Goal: Transaction & Acquisition: Register for event/course

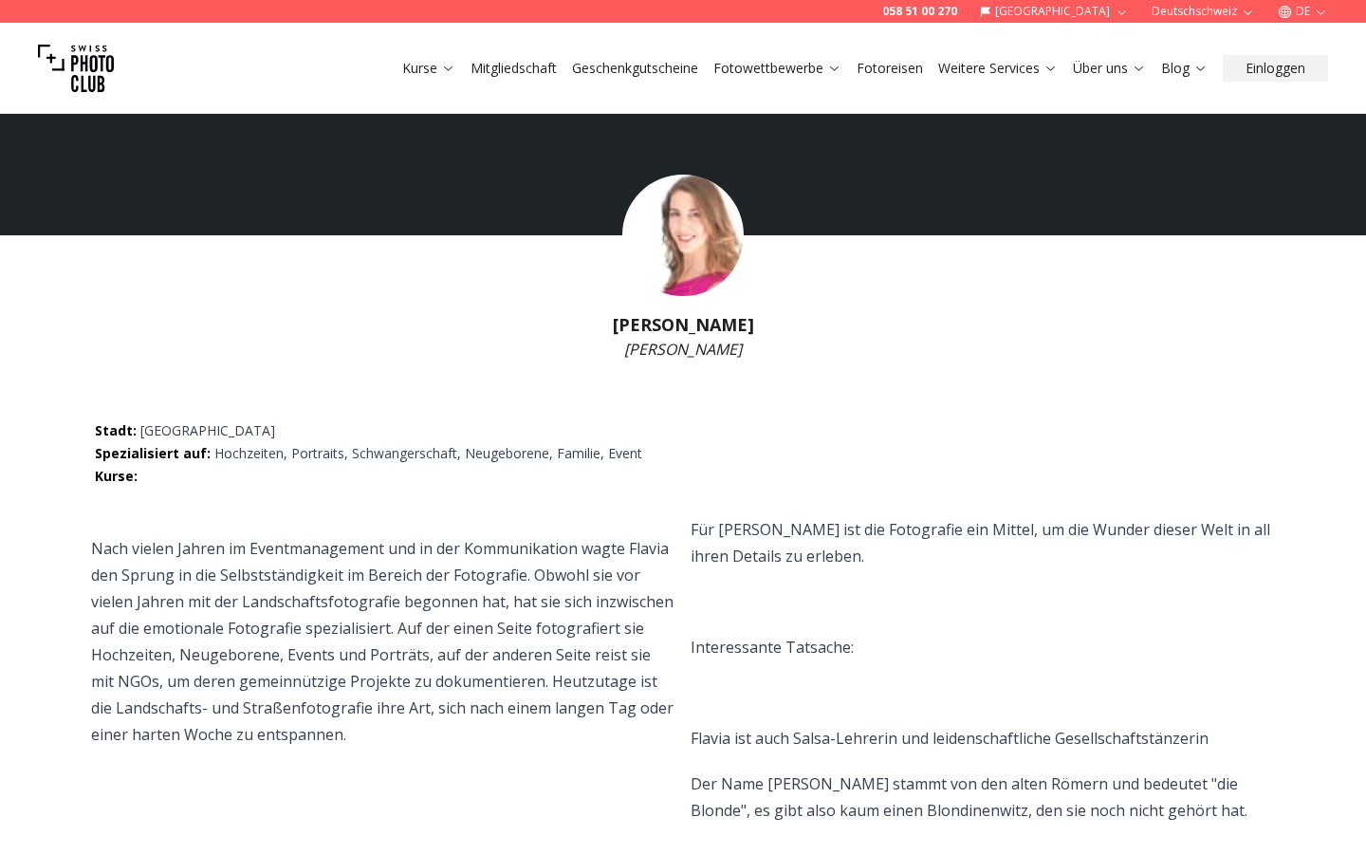
select select
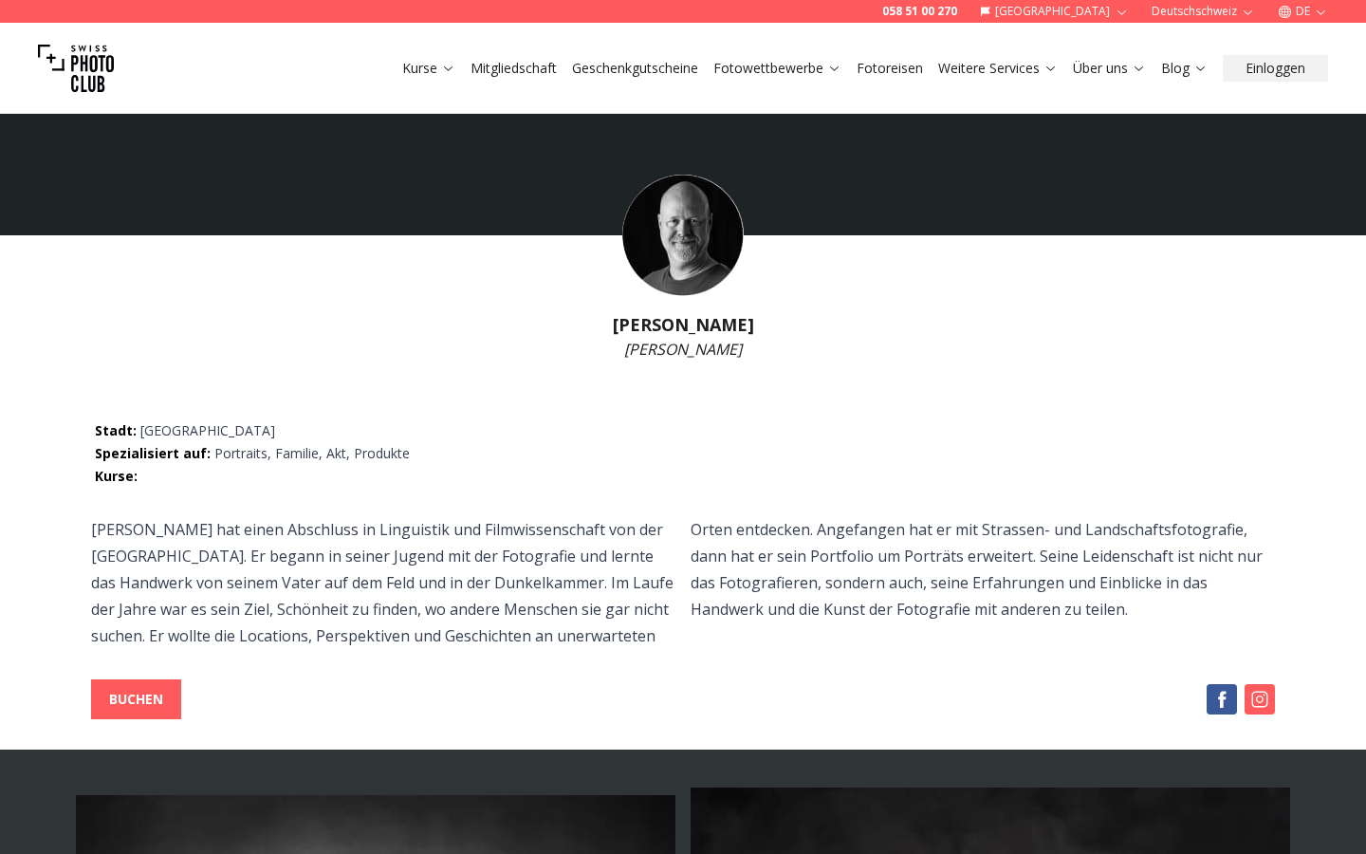
select select
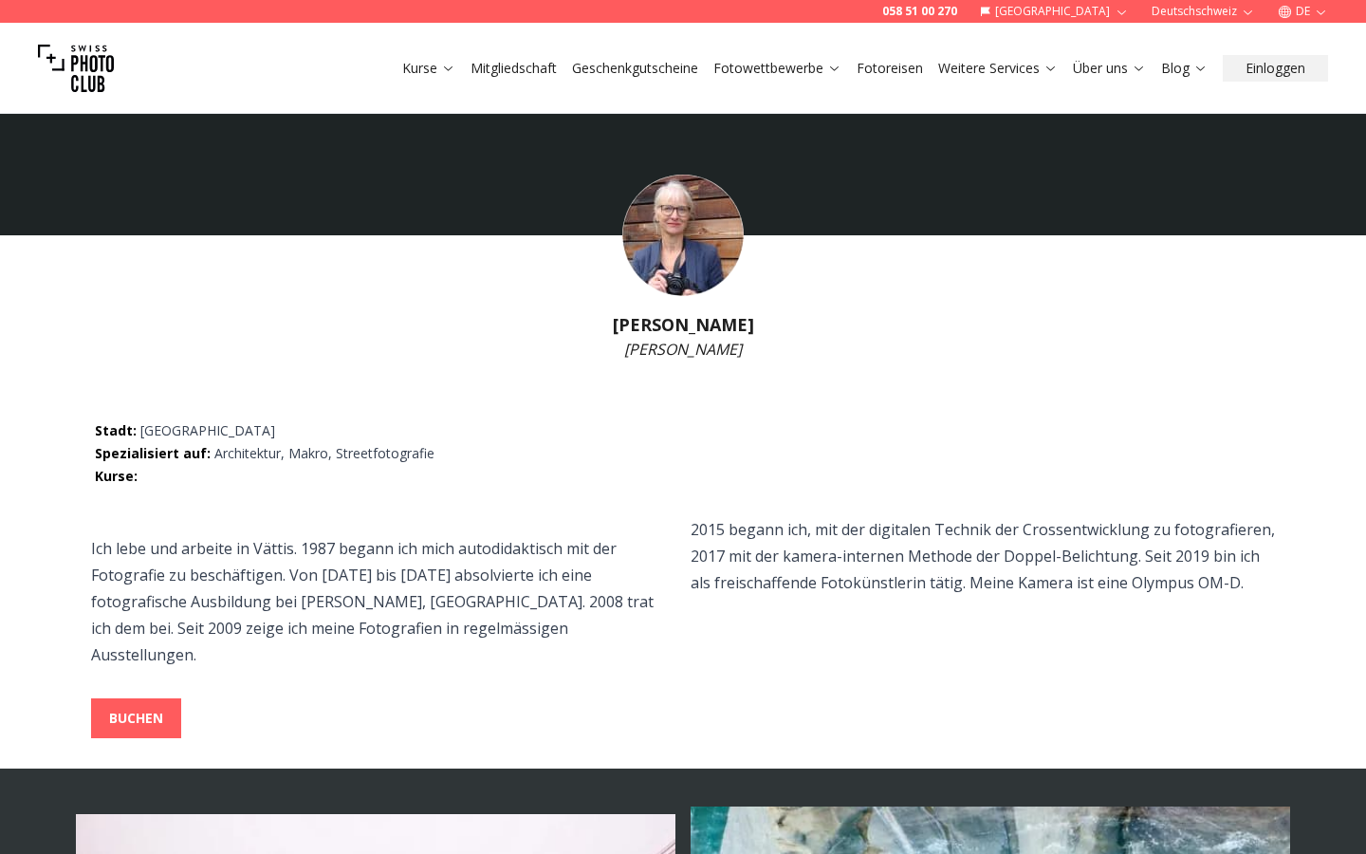
select select
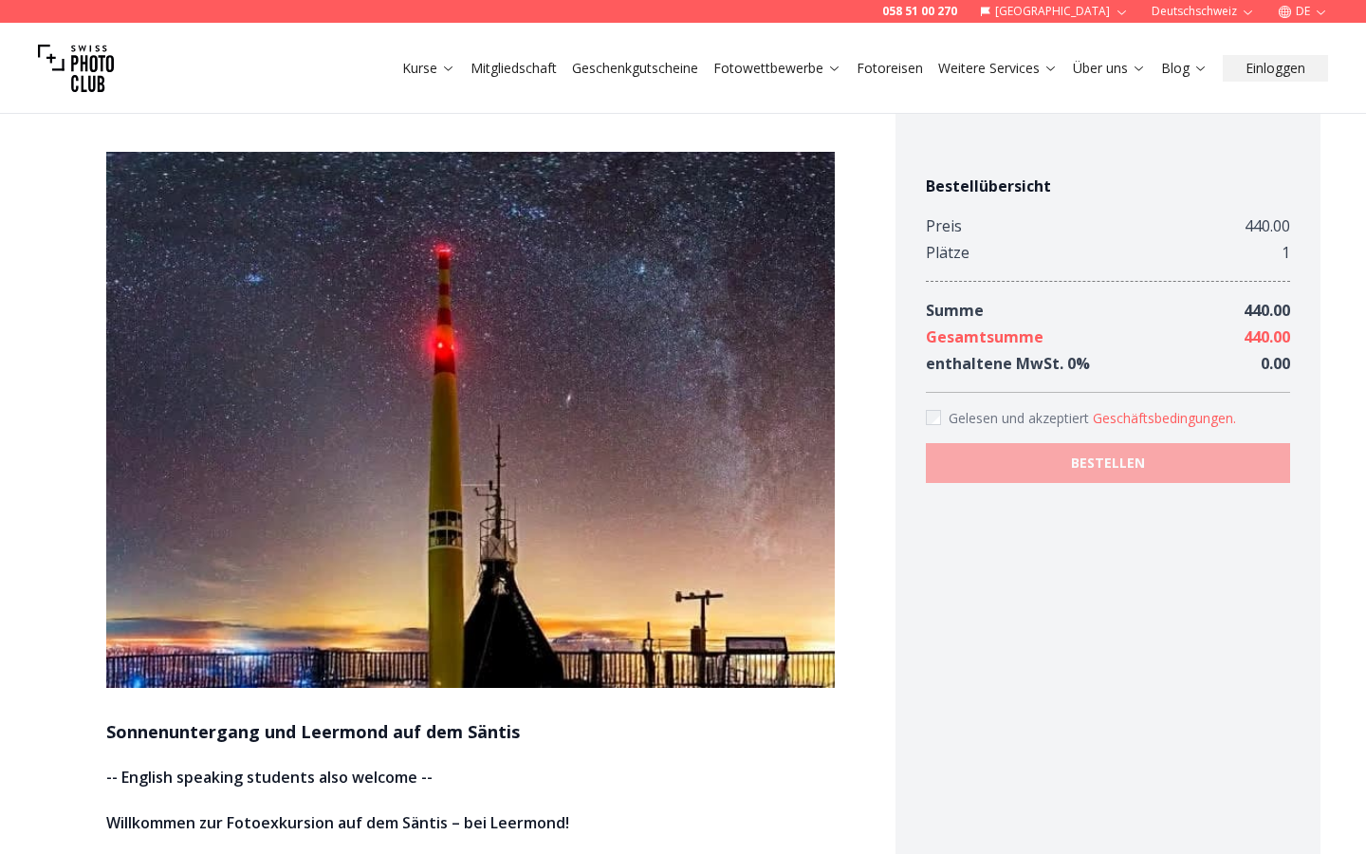
scroll to position [2881, 0]
